Goal: Information Seeking & Learning: Learn about a topic

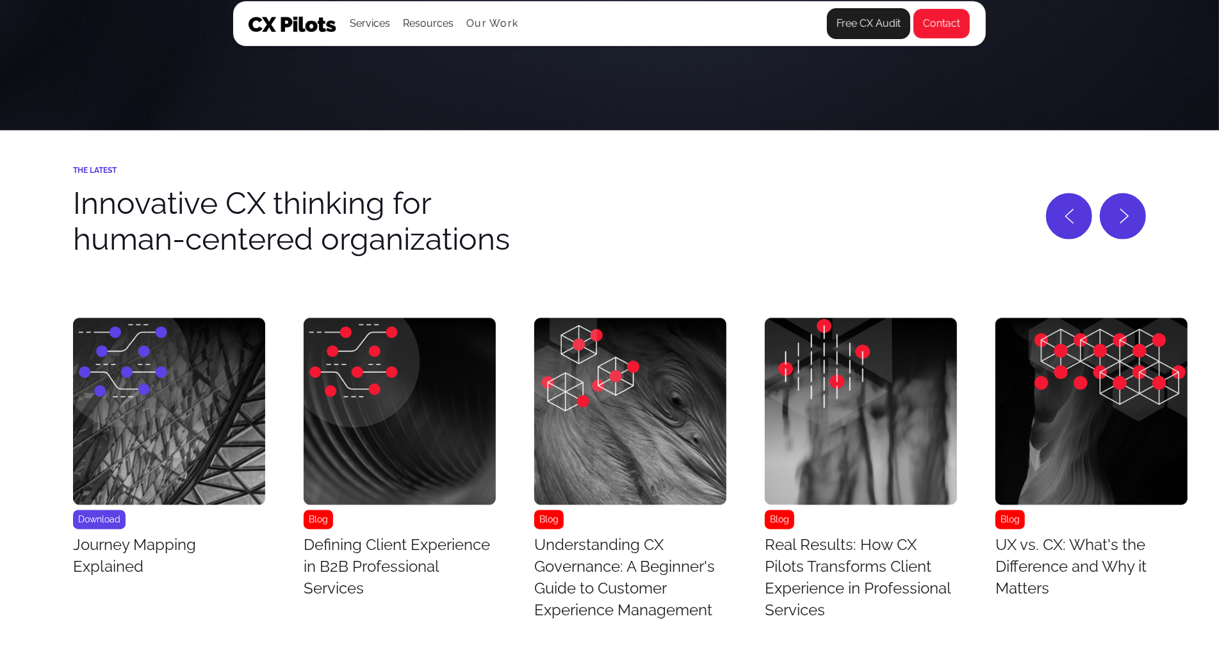
scroll to position [5361, 0]
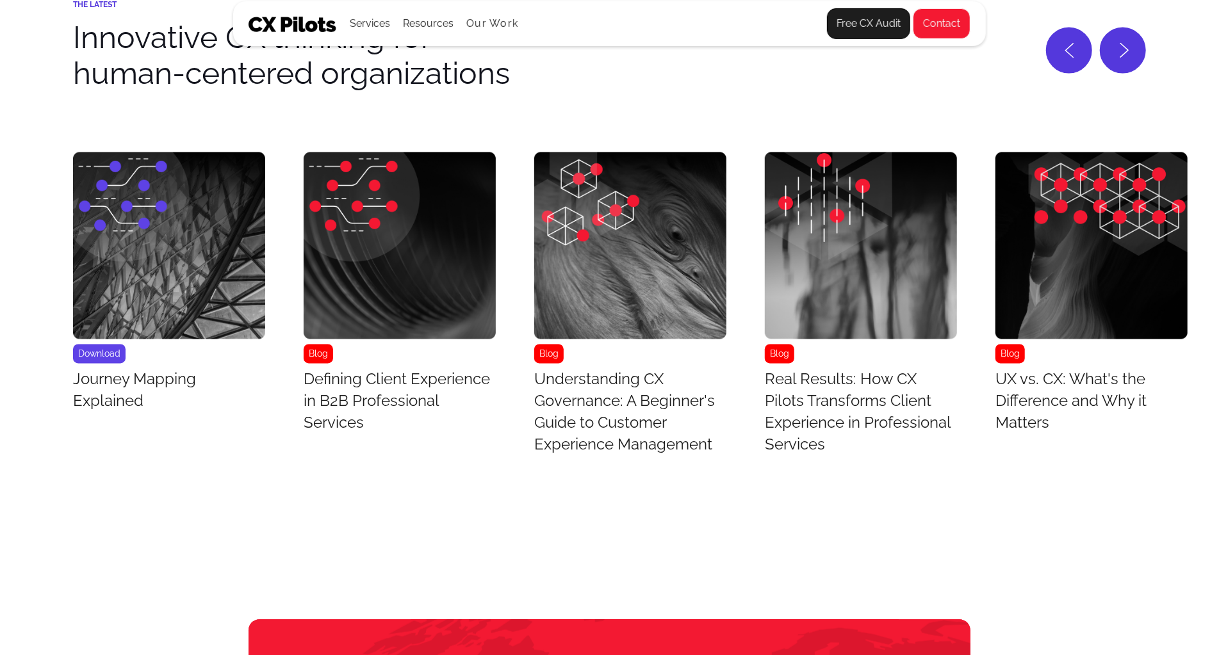
click at [613, 296] on img "3 / 43" at bounding box center [630, 245] width 192 height 187
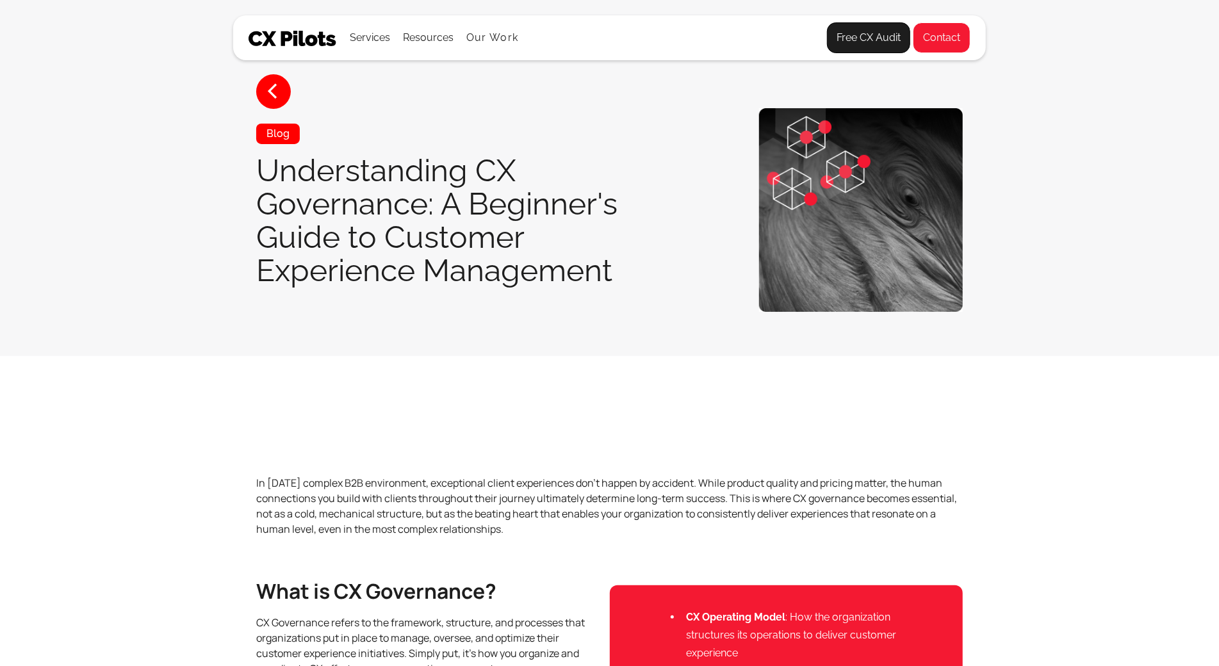
click at [613, 296] on div "Blog Understanding CX Governance: A Beginner's Guide to Customer Experience Man…" at bounding box center [456, 211] width 400 height 174
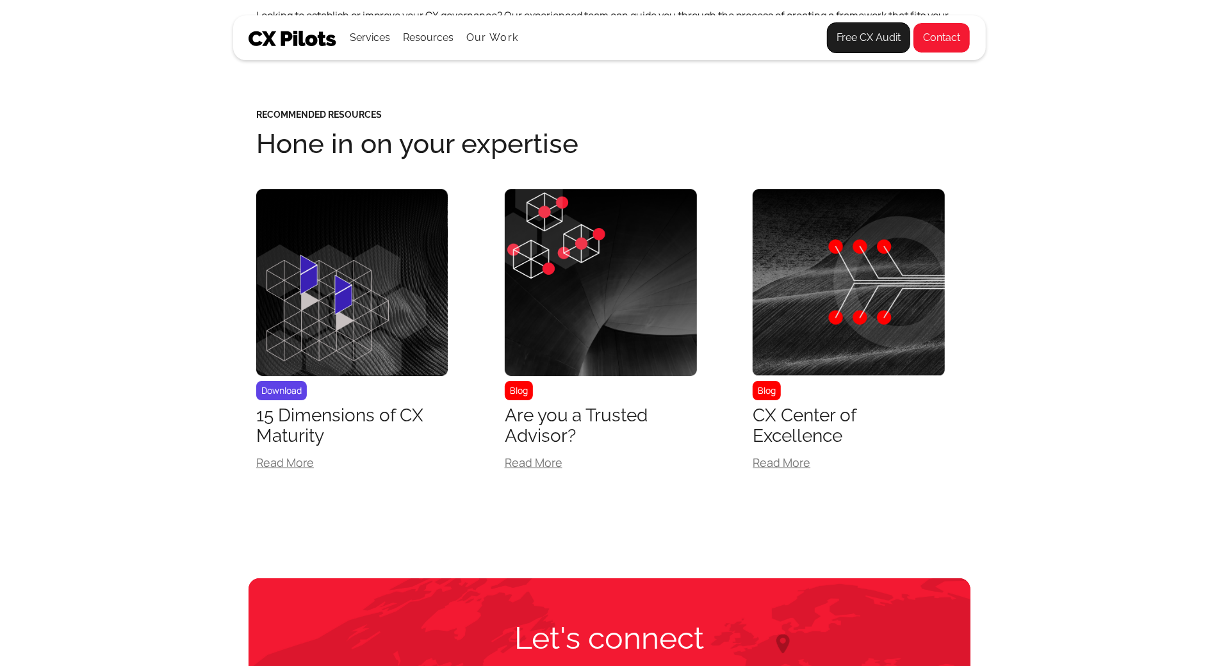
scroll to position [2829, 0]
click at [332, 422] on div "15 Dimensions of CX Maturity" at bounding box center [352, 425] width 192 height 41
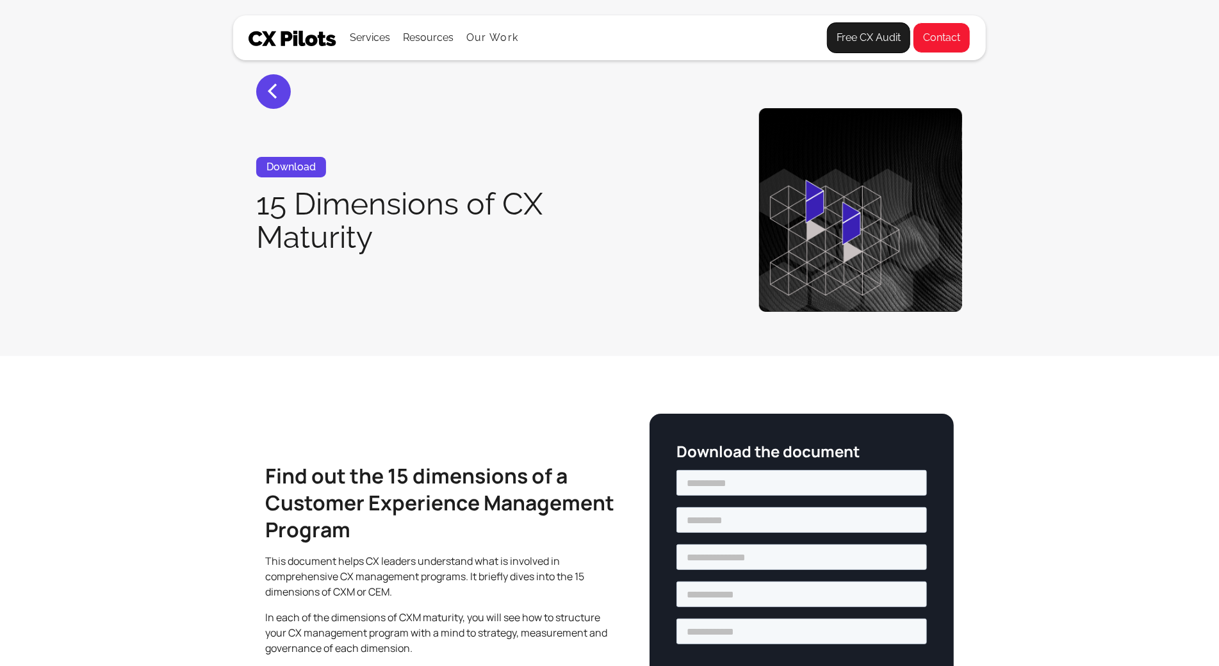
click at [332, 422] on div "Find out the 15 dimensions of a Customer Experience Management Program This doc…" at bounding box center [609, 577] width 753 height 326
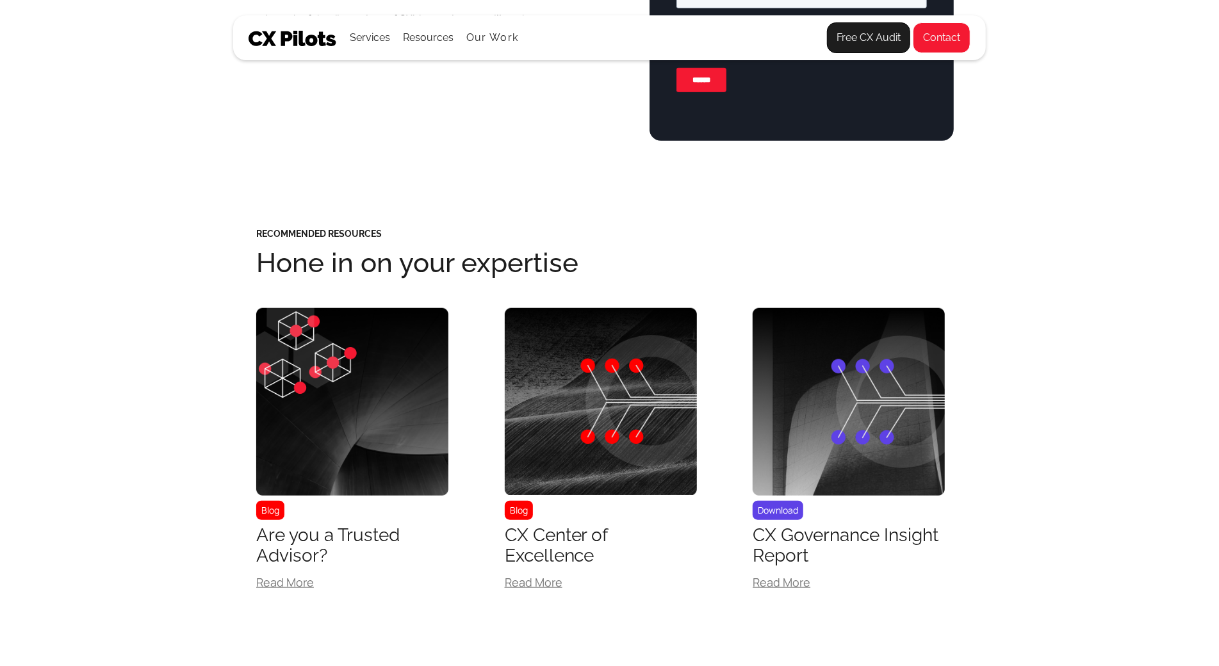
scroll to position [484, 0]
